Goal: Check status: Check status

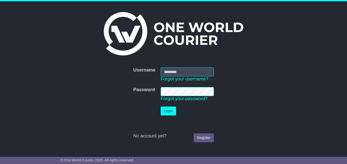
type input "***"
click at [167, 110] on button "Login" at bounding box center [168, 111] width 15 height 9
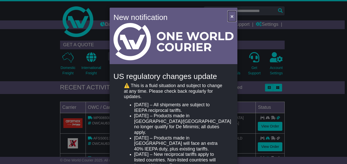
click at [232, 17] on span "×" at bounding box center [232, 16] width 3 height 6
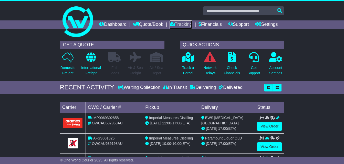
click at [192, 25] on link "Tracking" at bounding box center [180, 24] width 23 height 9
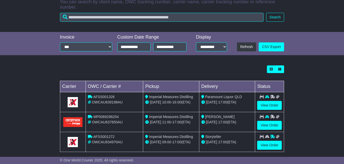
scroll to position [136, 0]
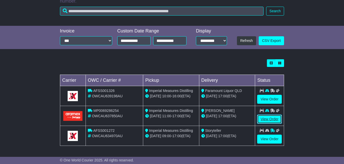
click at [271, 117] on link "View Order" at bounding box center [269, 119] width 25 height 9
